Goal: Check status: Check status

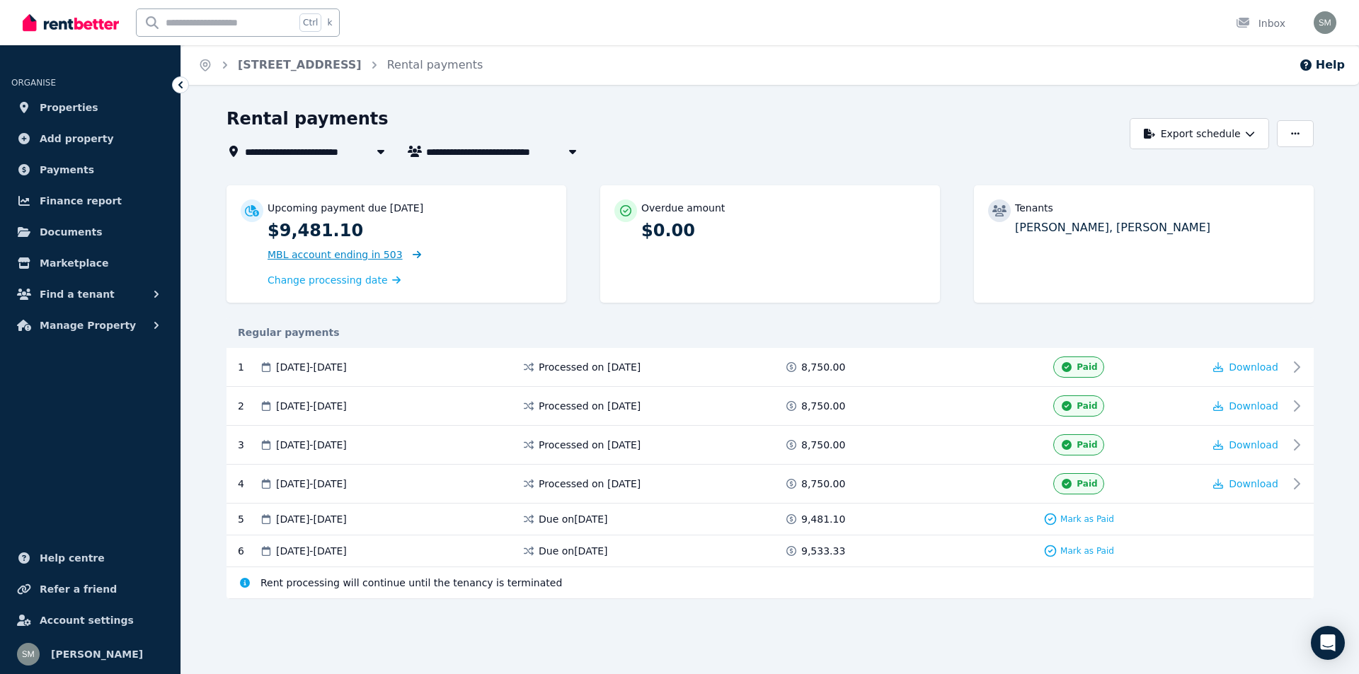
click at [369, 252] on span "MBL account ending in 503" at bounding box center [335, 254] width 135 height 11
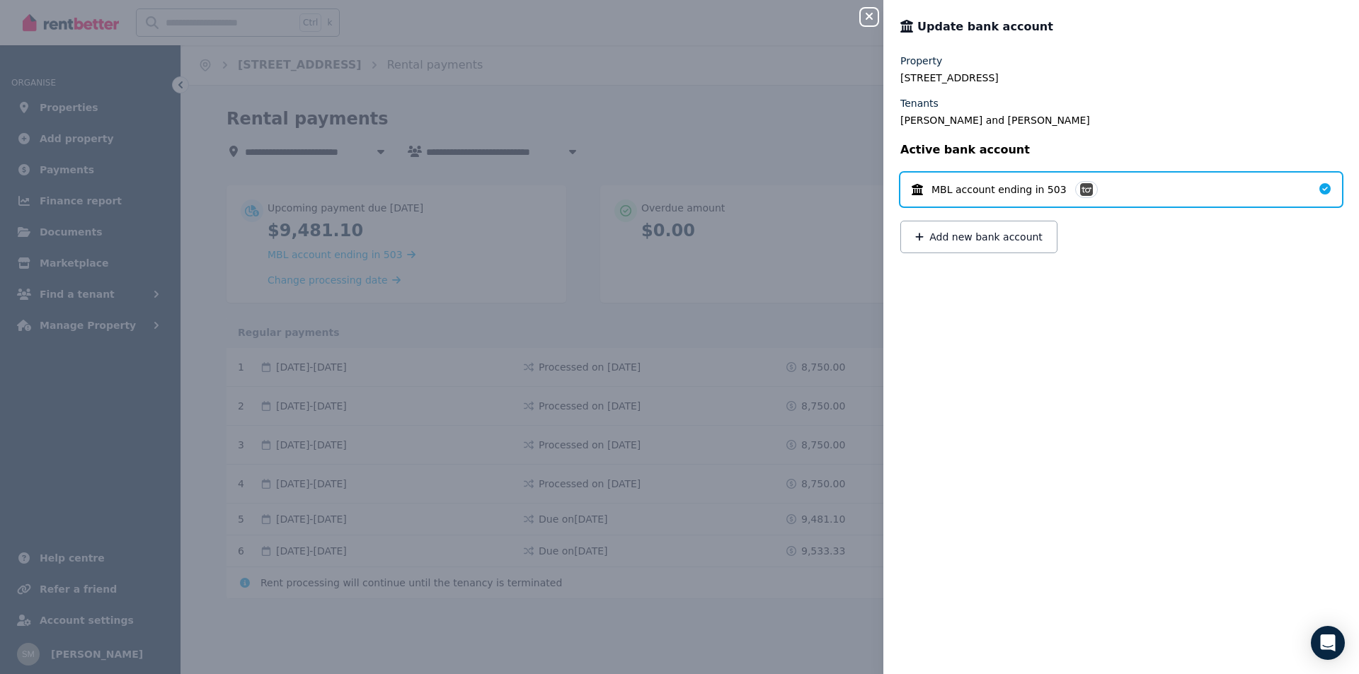
click at [876, 22] on icon "button" at bounding box center [869, 16] width 17 height 11
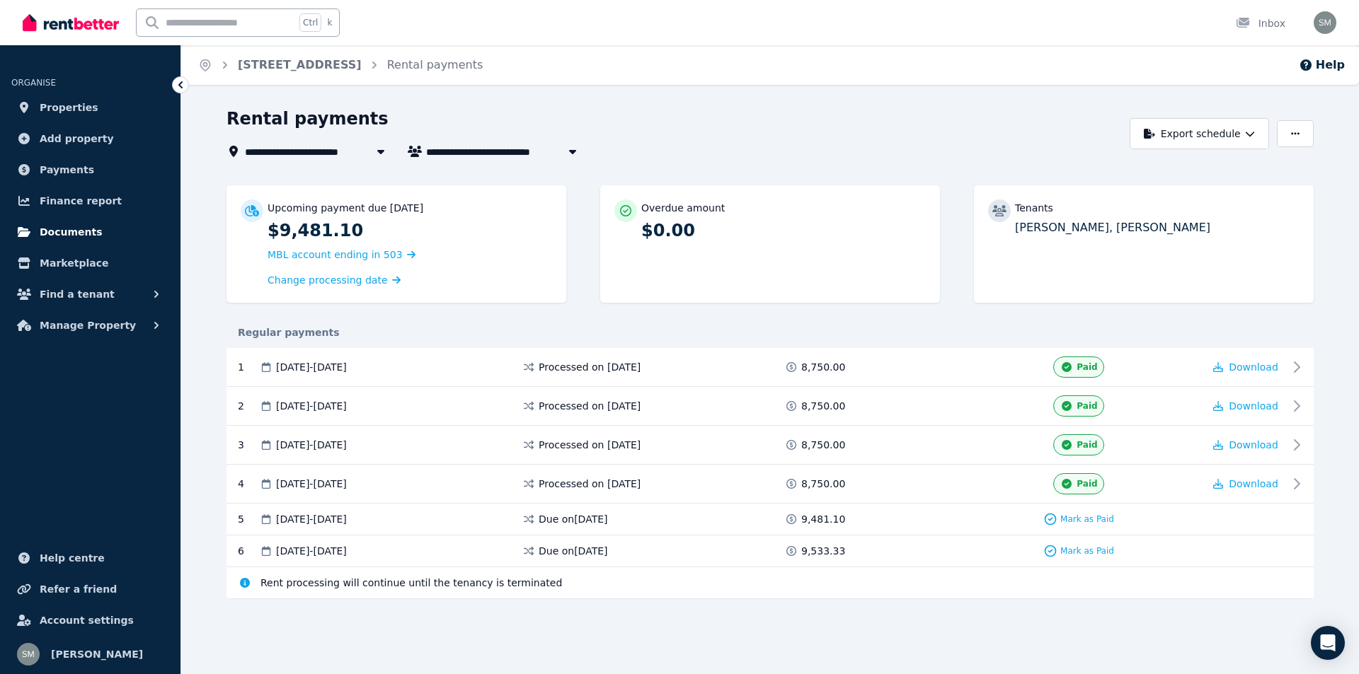
click at [79, 232] on span "Documents" at bounding box center [71, 232] width 63 height 17
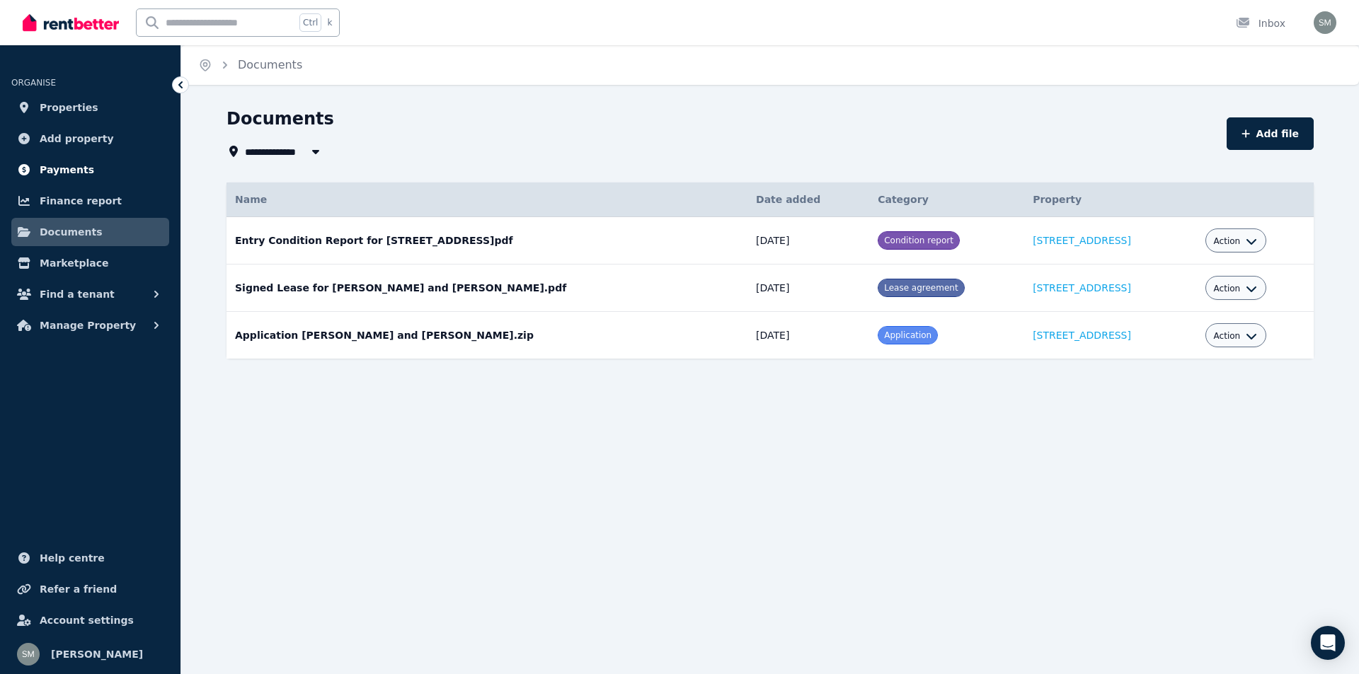
click at [75, 170] on span "Payments" at bounding box center [67, 169] width 54 height 17
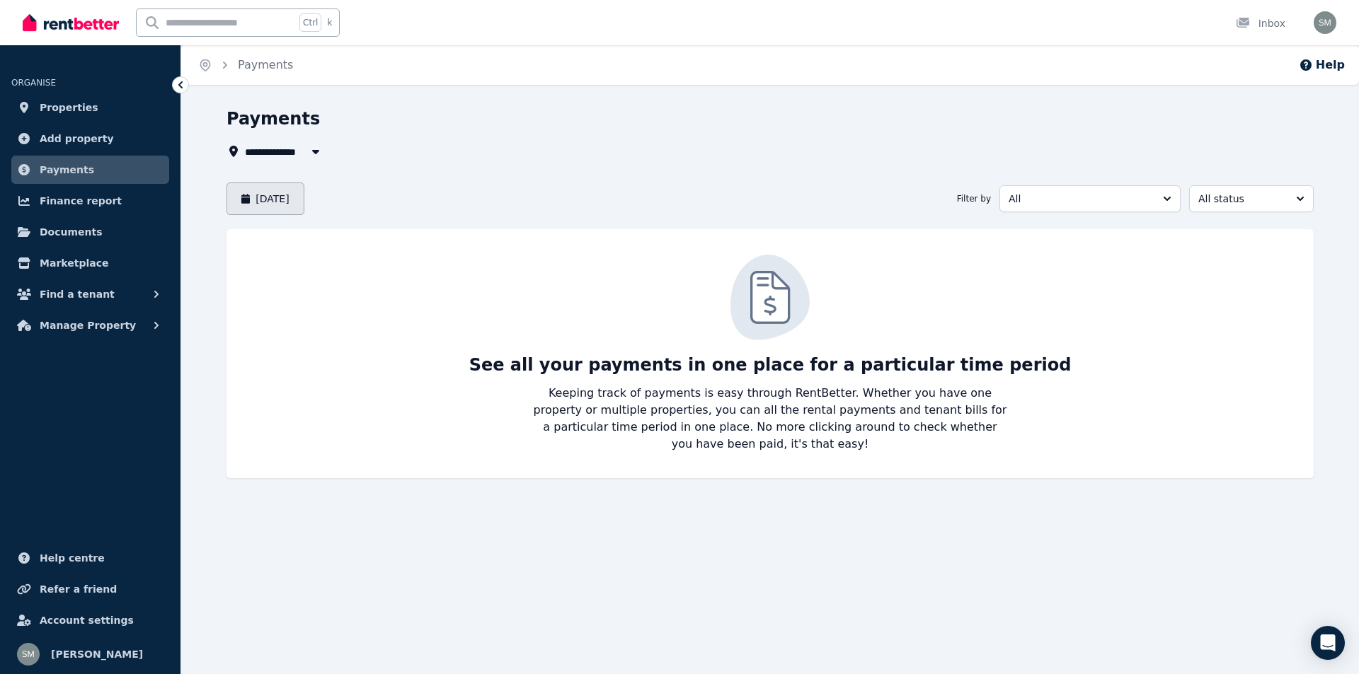
click at [241, 196] on button "[DATE]" at bounding box center [265, 199] width 78 height 33
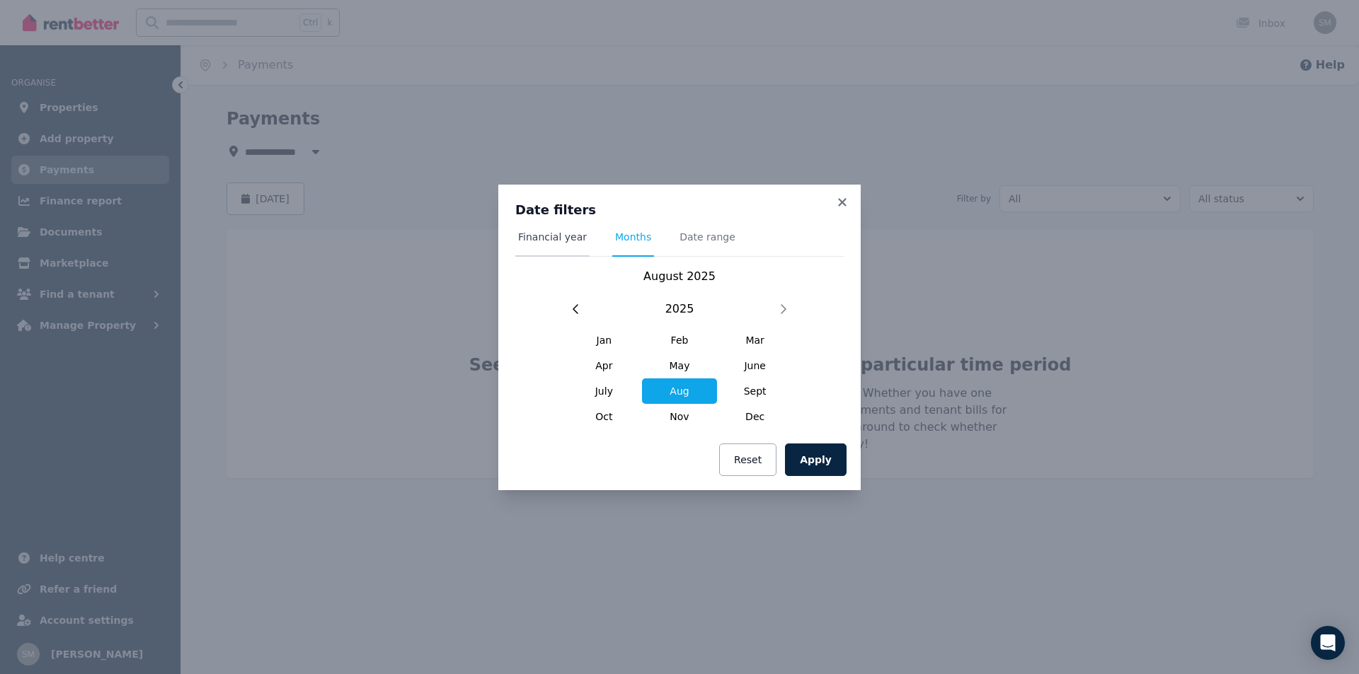
click at [538, 239] on span "Financial year" at bounding box center [552, 237] width 69 height 14
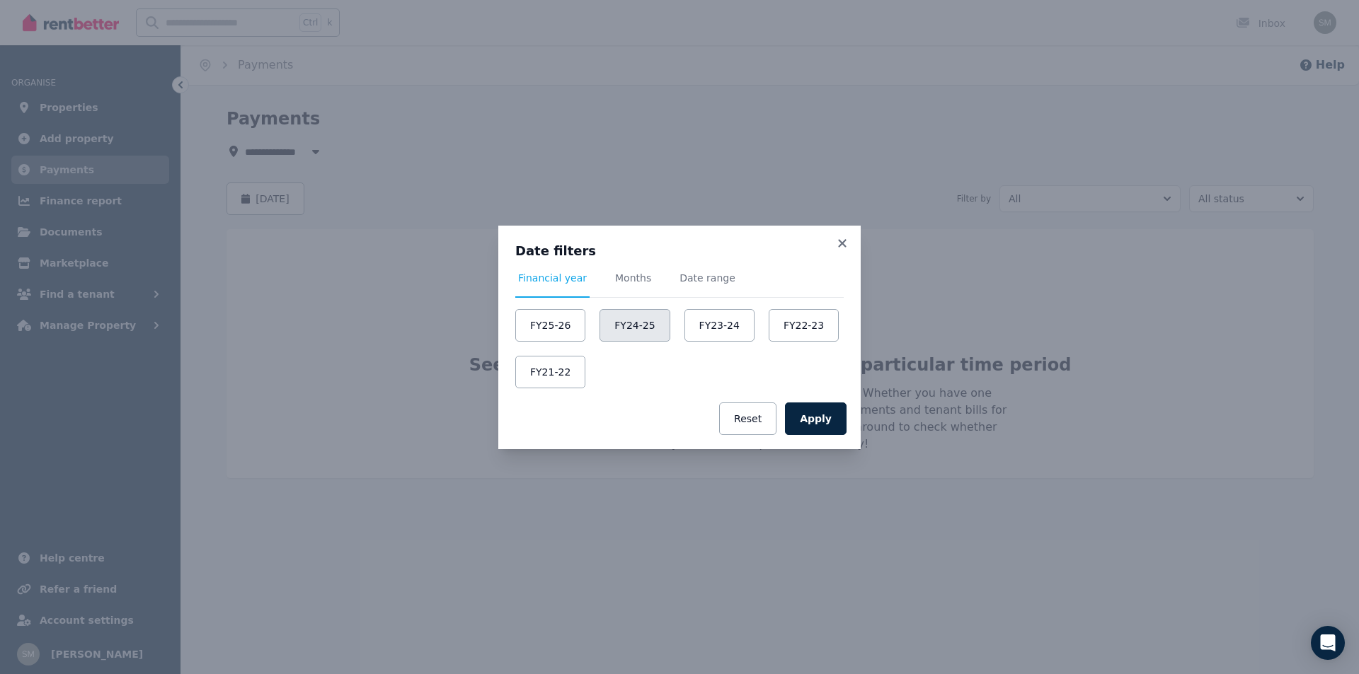
click at [626, 321] on button "FY24-25" at bounding box center [634, 325] width 70 height 33
drag, startPoint x: 798, startPoint y: 418, endPoint x: 776, endPoint y: 393, distance: 32.6
click at [798, 418] on button "Apply" at bounding box center [816, 419] width 62 height 33
